Goal: Task Accomplishment & Management: Complete application form

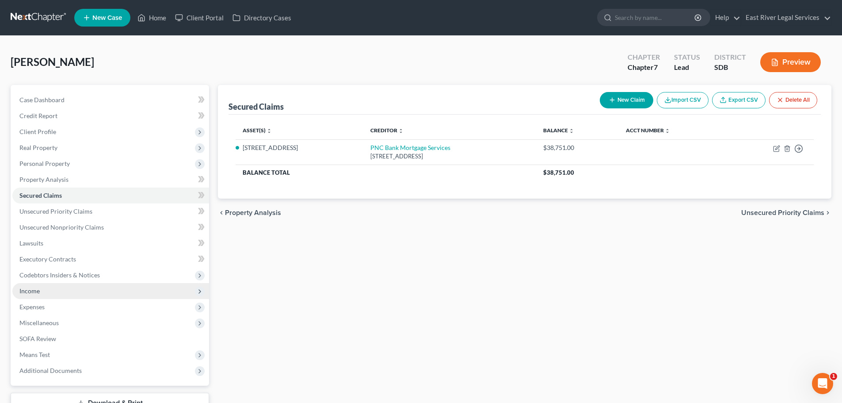
click at [56, 290] on span "Income" at bounding box center [110, 291] width 197 height 16
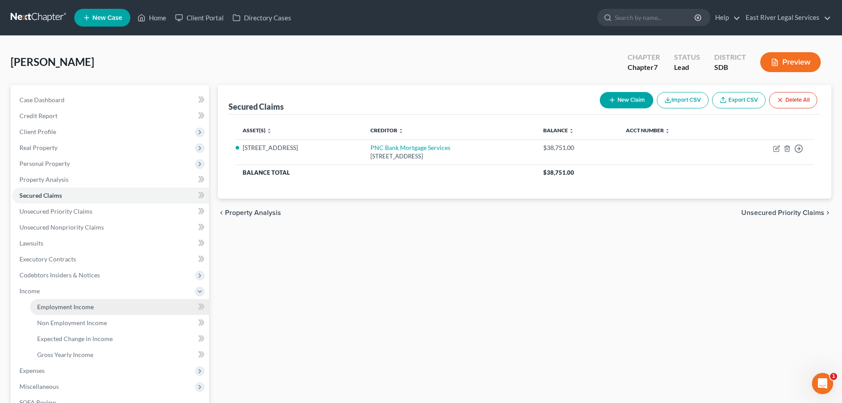
click at [93, 311] on link "Employment Income" at bounding box center [119, 307] width 179 height 16
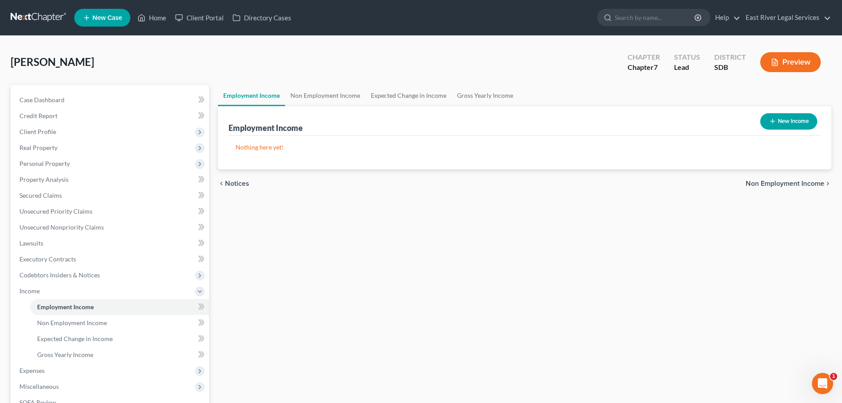
click at [787, 124] on button "New Income" at bounding box center [788, 121] width 57 height 16
select select "0"
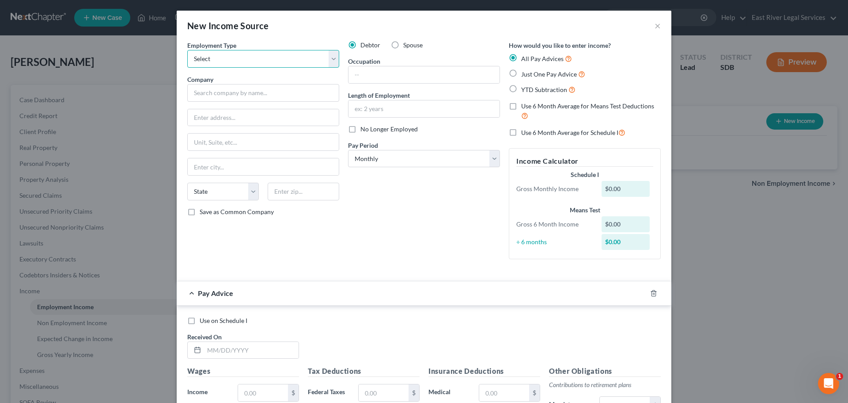
click at [277, 59] on select "Select Full or [DEMOGRAPHIC_DATA] Employment Self Employment" at bounding box center [263, 59] width 152 height 18
drag, startPoint x: 654, startPoint y: 26, endPoint x: 642, endPoint y: 28, distance: 11.6
click at [655, 26] on button "×" at bounding box center [658, 25] width 6 height 11
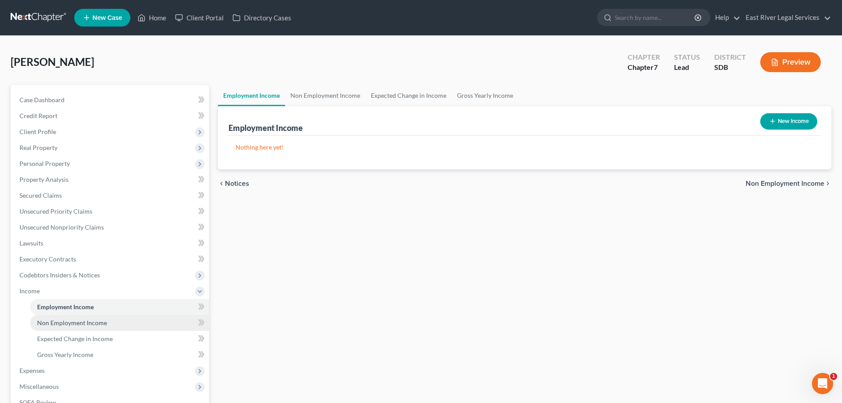
click at [106, 324] on link "Non Employment Income" at bounding box center [119, 323] width 179 height 16
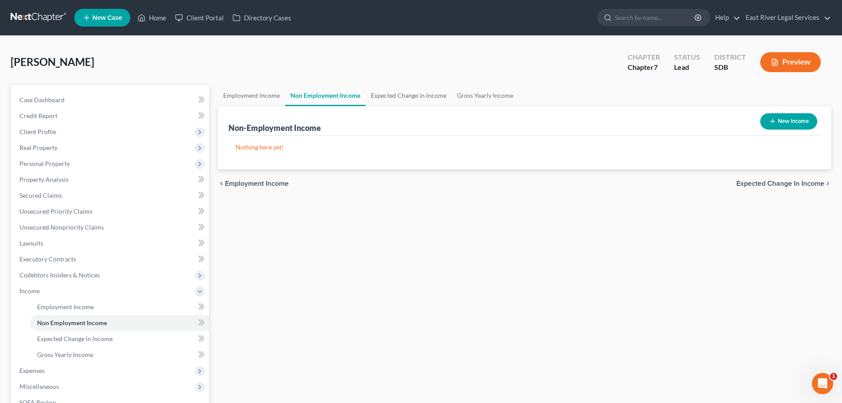
click at [775, 122] on button "New Income" at bounding box center [788, 121] width 57 height 16
select select "0"
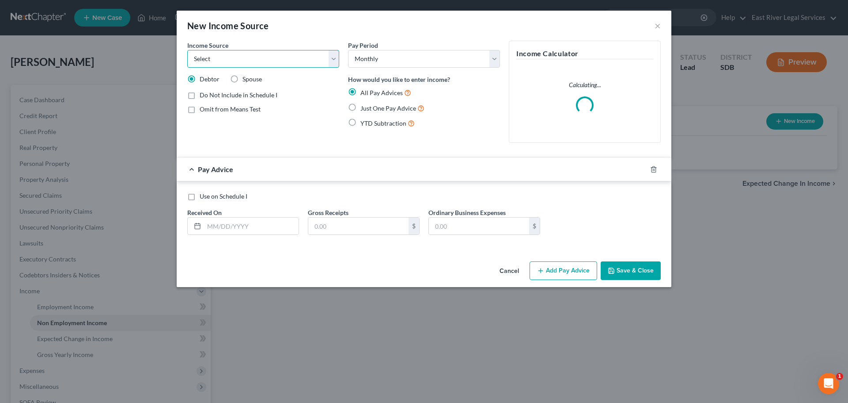
click at [315, 57] on select "Select Unemployment Disability (from employer) Pension Retirement Social Securi…" at bounding box center [263, 59] width 152 height 18
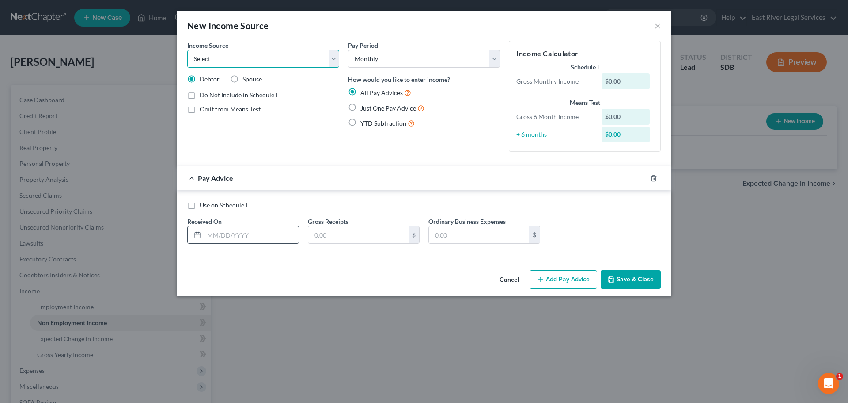
select select "1"
click at [187, 50] on select "Select Unemployment Disability (from employer) Pension Retirement Social Securi…" at bounding box center [263, 59] width 152 height 18
click at [290, 60] on select "Select Unemployment Disability (from employer) Pension Retirement Social Securi…" at bounding box center [263, 59] width 152 height 18
click at [517, 278] on button "Cancel" at bounding box center [510, 280] width 34 height 18
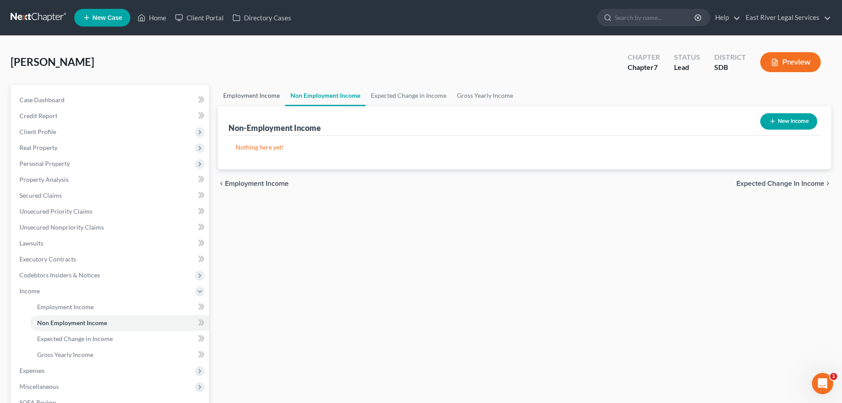
click at [277, 93] on link "Employment Income" at bounding box center [251, 95] width 67 height 21
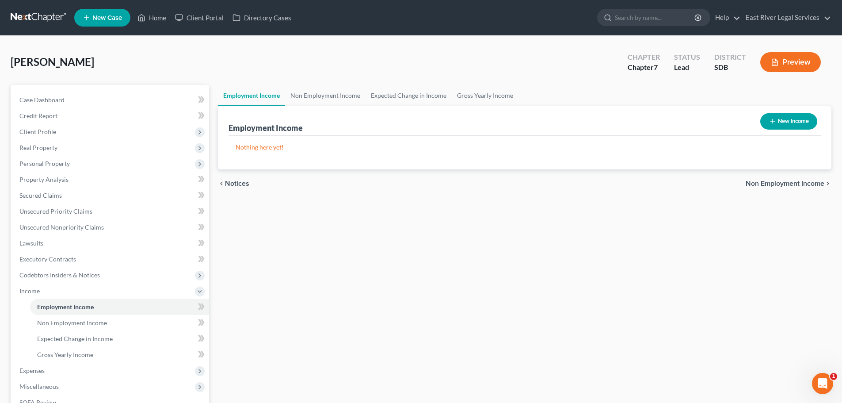
click at [787, 120] on button "New Income" at bounding box center [788, 121] width 57 height 16
select select "0"
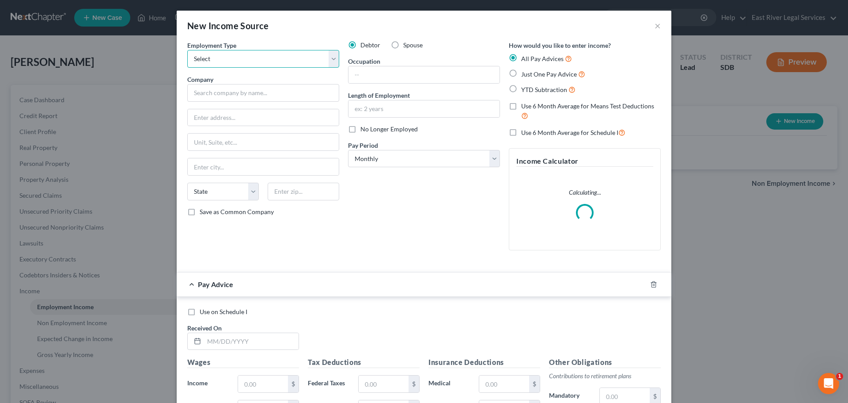
click at [310, 65] on select "Select Full or [DEMOGRAPHIC_DATA] Employment Self Employment" at bounding box center [263, 59] width 152 height 18
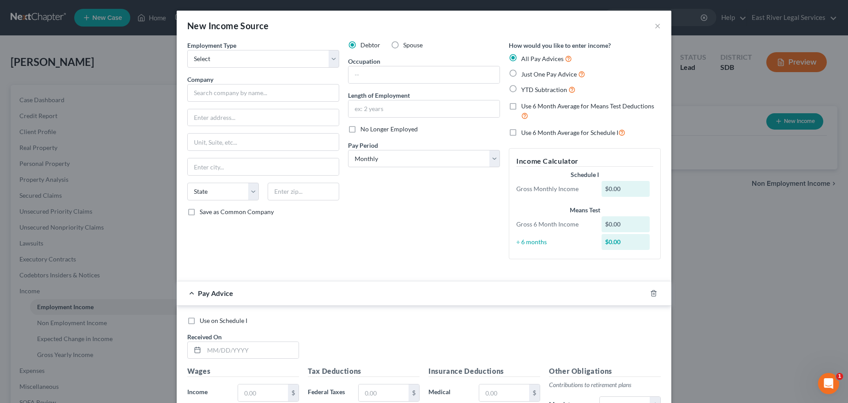
click at [298, 27] on div "New Income Source ×" at bounding box center [424, 26] width 495 height 30
click at [653, 296] on icon "button" at bounding box center [653, 292] width 7 height 7
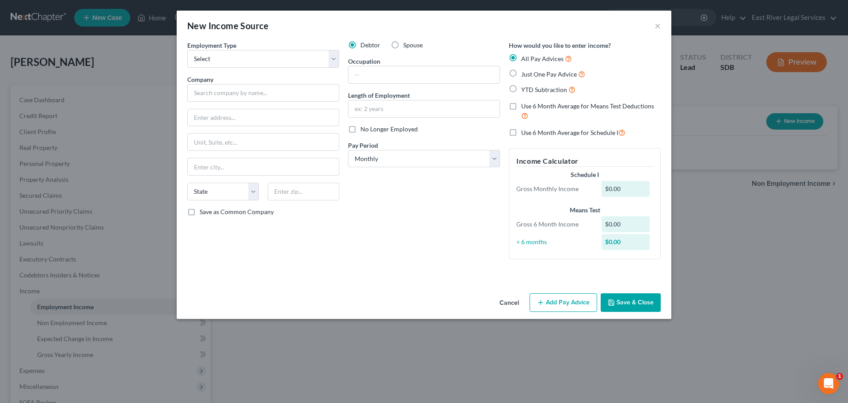
click at [512, 302] on button "Cancel" at bounding box center [510, 303] width 34 height 18
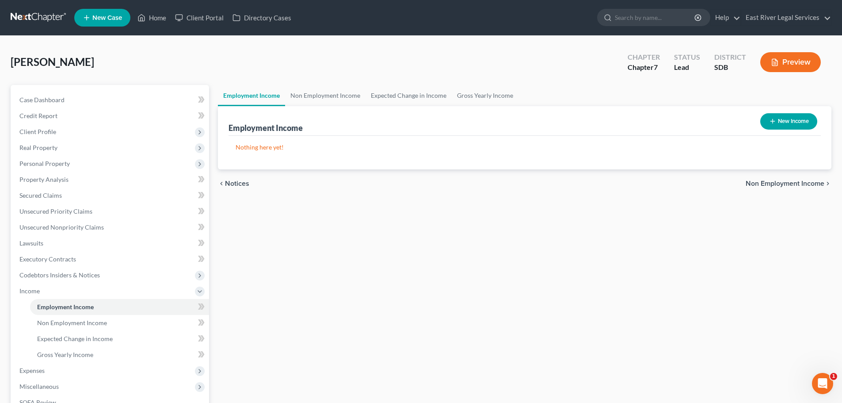
click at [487, 304] on div "Employment Income Non Employment Income Expected Change in Income Gross Yearly …" at bounding box center [524, 292] width 622 height 415
